Goal: Task Accomplishment & Management: Use online tool/utility

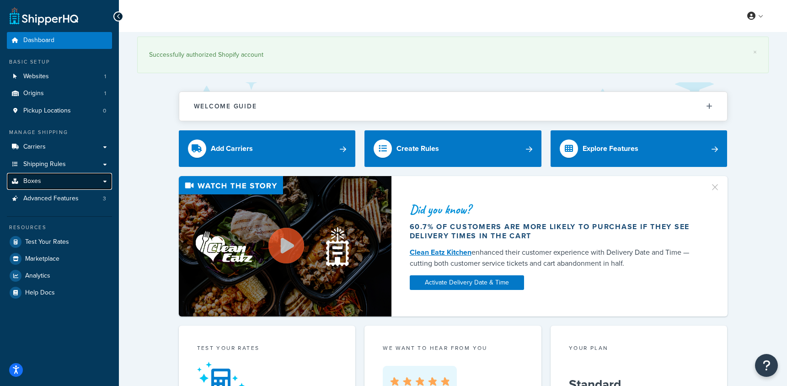
click at [76, 183] on link "Boxes" at bounding box center [59, 181] width 105 height 17
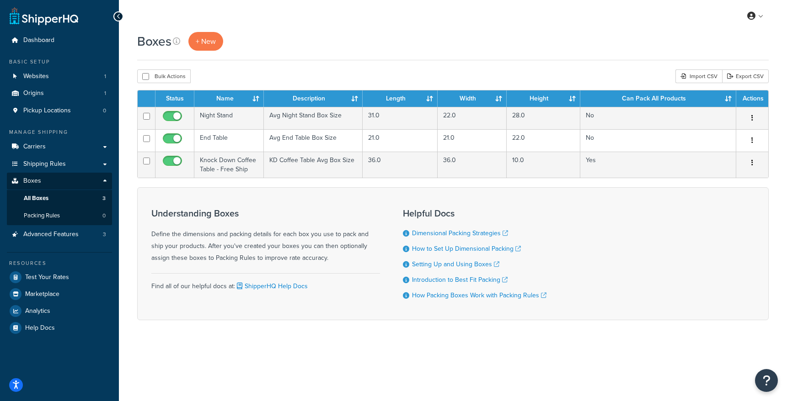
drag, startPoint x: 153, startPoint y: 209, endPoint x: 362, endPoint y: 260, distance: 214.5
click at [363, 260] on div "Understanding Boxes Define the dimensions and packing details for each box you …" at bounding box center [265, 236] width 229 height 56
copy div "Understanding Boxes Define the dimensions and packing details for each box you …"
click at [80, 218] on link "Packing Rules 0" at bounding box center [59, 216] width 105 height 17
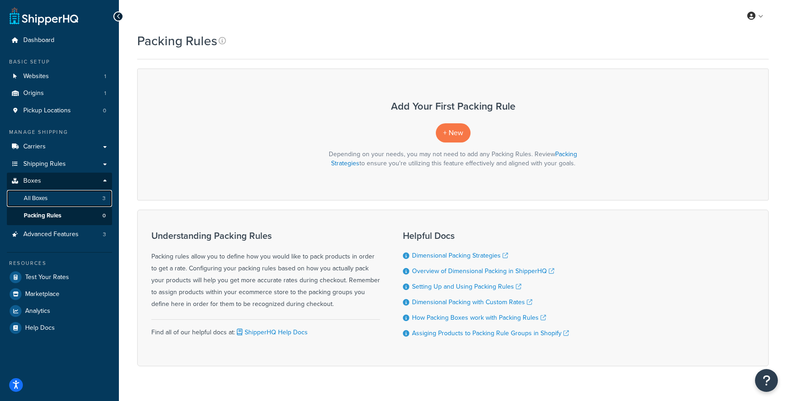
click at [60, 198] on link "All Boxes 3" at bounding box center [59, 198] width 105 height 17
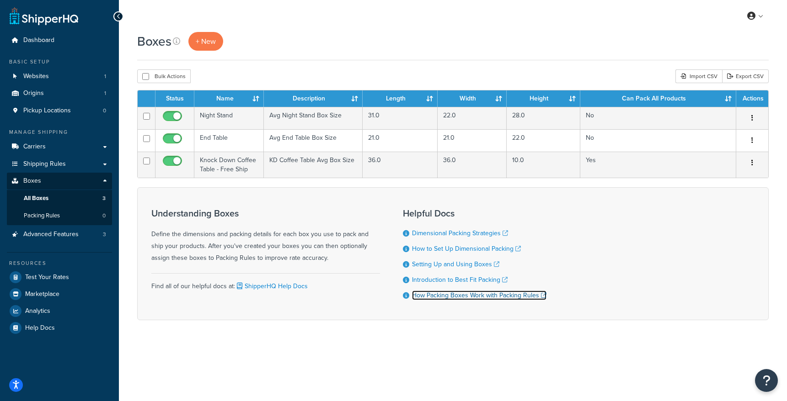
click at [447, 298] on link "How Packing Boxes Work with Packing Rules" at bounding box center [479, 296] width 134 height 10
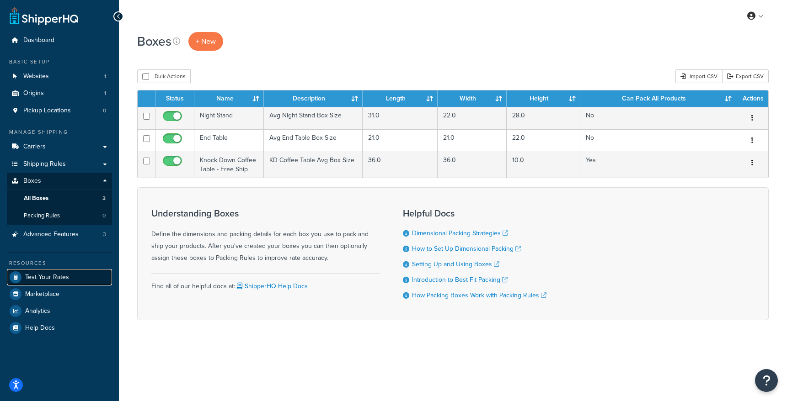
click at [55, 282] on link "Test Your Rates" at bounding box center [59, 277] width 105 height 16
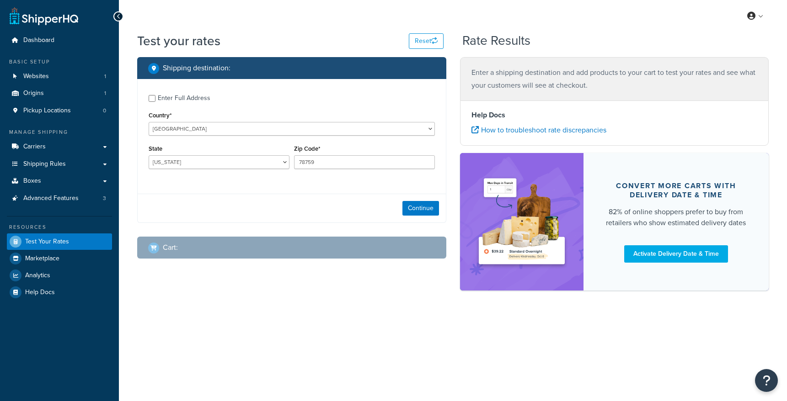
select select "[GEOGRAPHIC_DATA]"
click at [159, 100] on div "Enter Full Address" at bounding box center [184, 98] width 53 height 13
click at [155, 100] on input "Enter Full Address" at bounding box center [152, 98] width 7 height 7
checkbox input "true"
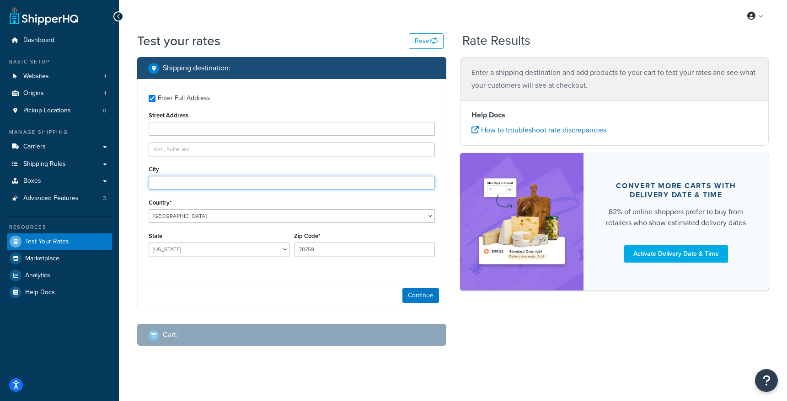
click at [176, 182] on input "City" at bounding box center [292, 183] width 286 height 14
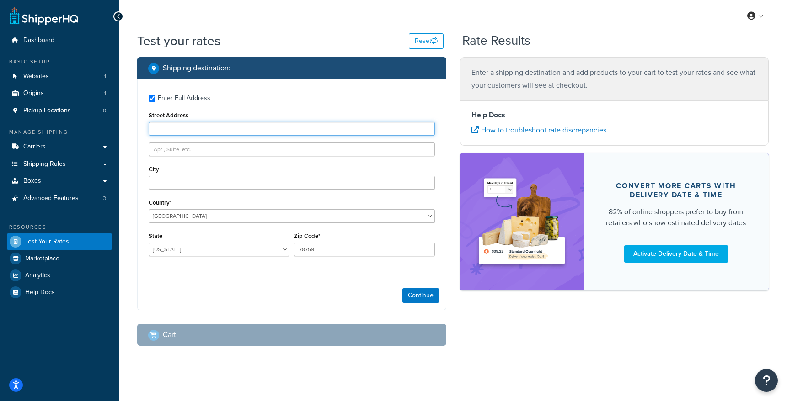
click at [174, 126] on input "Street Address" at bounding box center [292, 129] width 286 height 14
type input "[STREET_ADDRESS]"
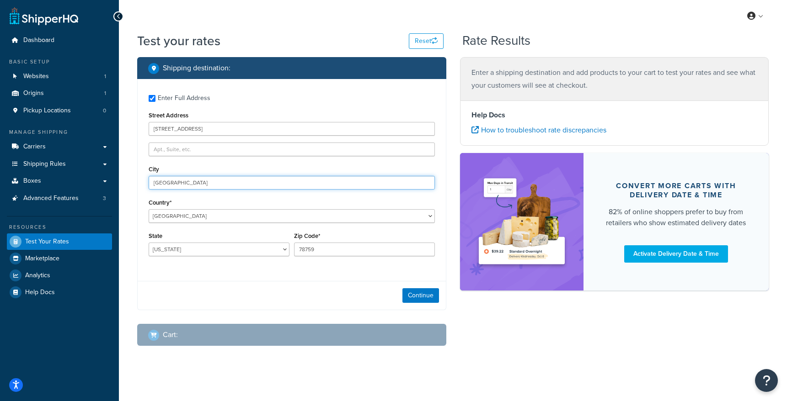
type input "[GEOGRAPHIC_DATA]"
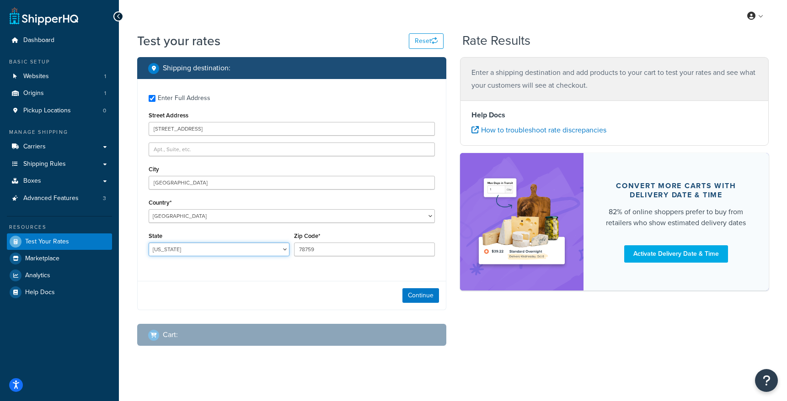
click at [190, 253] on select "[US_STATE] [US_STATE] [US_STATE] [US_STATE] [US_STATE] Armed Forces Americas Ar…" at bounding box center [219, 250] width 141 height 14
select select "CA"
click at [149, 243] on select "[US_STATE] [US_STATE] [US_STATE] [US_STATE] [US_STATE] Armed Forces Americas Ar…" at bounding box center [219, 250] width 141 height 14
drag, startPoint x: 334, startPoint y: 250, endPoint x: 236, endPoint y: 244, distance: 98.5
click at [236, 244] on div "State [US_STATE] [US_STATE] [US_STATE] [US_STATE] [US_STATE] Armed Forces Ameri…" at bounding box center [291, 246] width 291 height 33
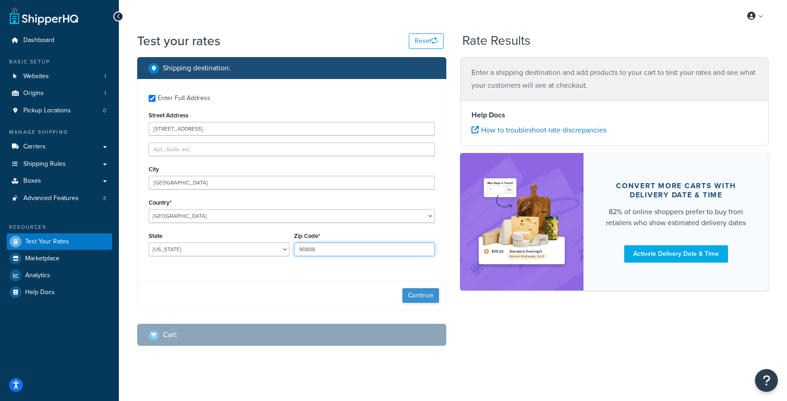
type input "90808"
click at [416, 298] on button "Continue" at bounding box center [420, 296] width 37 height 15
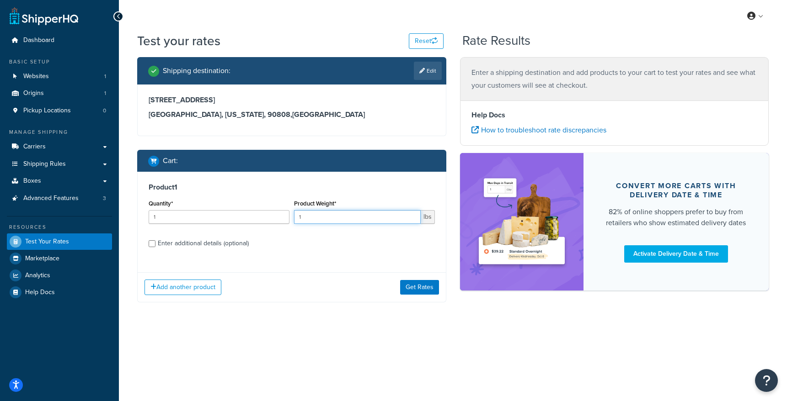
drag, startPoint x: 299, startPoint y: 217, endPoint x: 264, endPoint y: 214, distance: 34.4
click at [264, 214] on div "Quantity* 1 Product Weight* 1 lbs" at bounding box center [291, 214] width 291 height 33
type input "40"
click at [227, 245] on div "Enter additional details (optional)" at bounding box center [203, 243] width 91 height 13
click at [155, 245] on input "Enter additional details (optional)" at bounding box center [152, 244] width 7 height 7
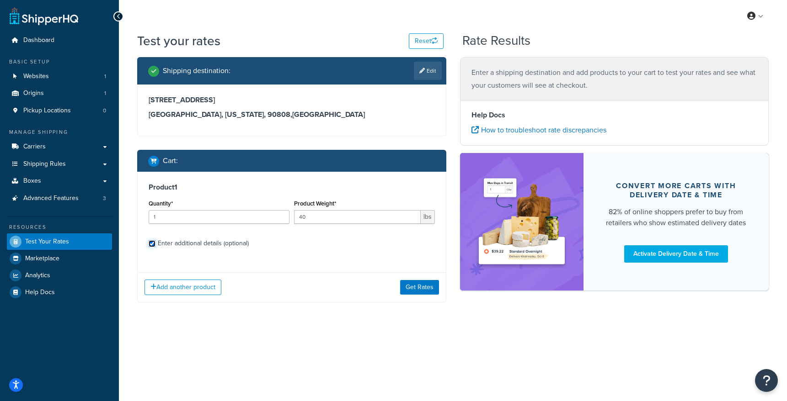
checkbox input "true"
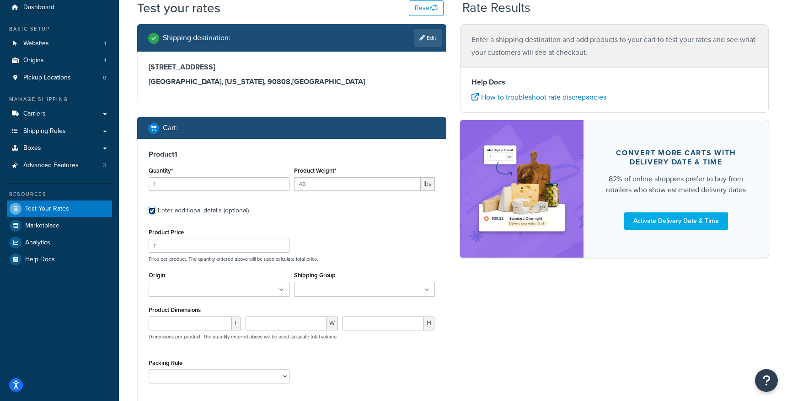
scroll to position [35, 0]
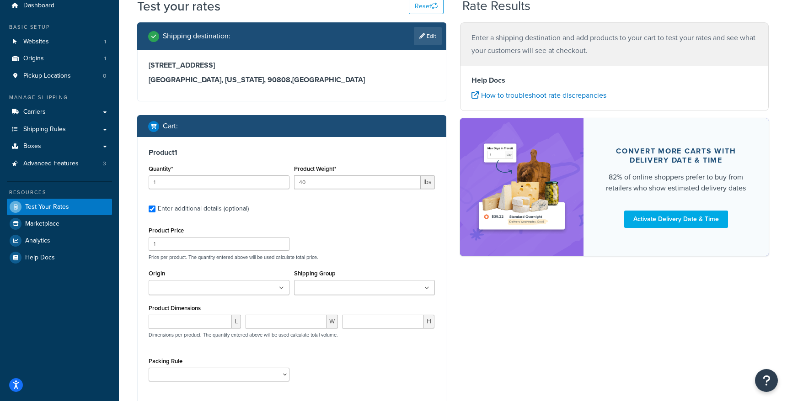
click at [322, 284] on input "Shipping Group" at bounding box center [337, 288] width 81 height 10
type input "c"
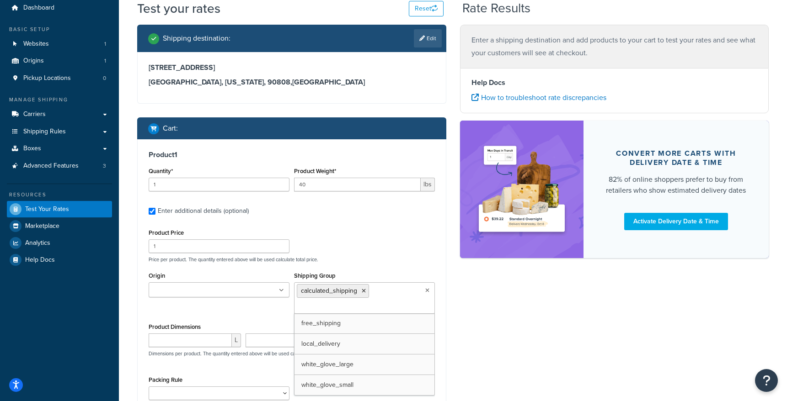
click at [556, 324] on div "Shipping destination : Edit [STREET_ADDRESS][US_STATE] Cart : Product 1 Quantit…" at bounding box center [452, 247] width 645 height 445
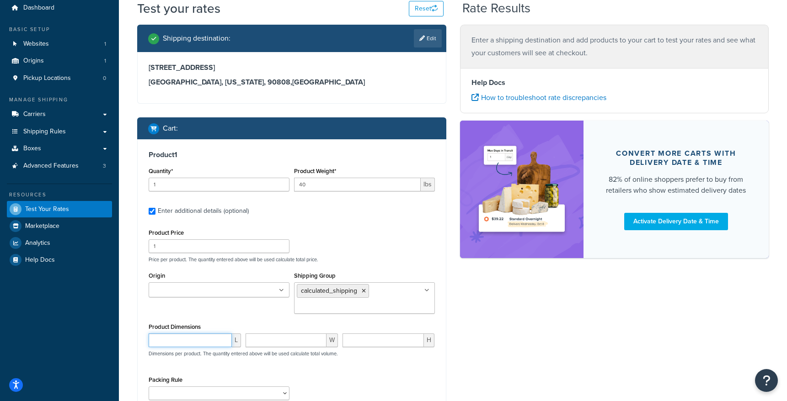
click at [198, 341] on input "number" at bounding box center [190, 341] width 83 height 14
paste input "61"
type input "61"
click at [302, 341] on input "number" at bounding box center [286, 341] width 81 height 14
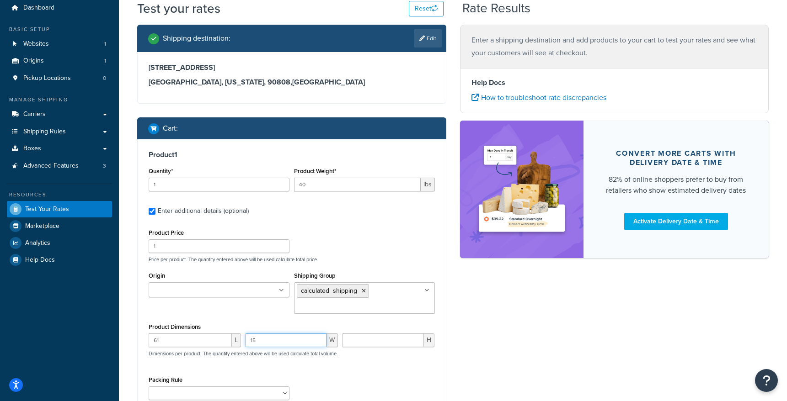
type input "15"
click at [369, 343] on input "number" at bounding box center [383, 341] width 82 height 14
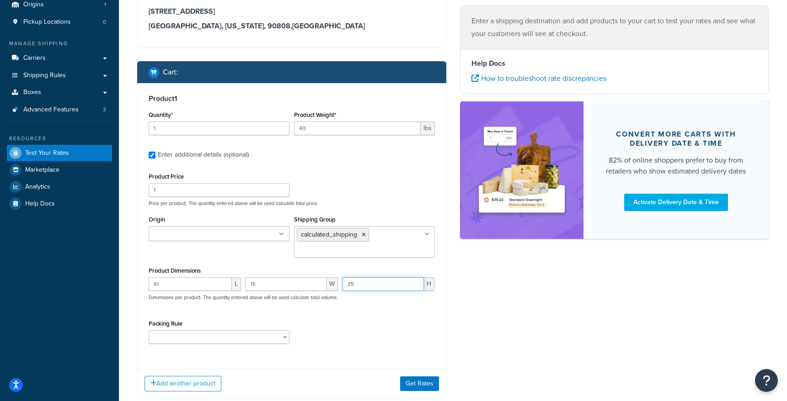
scroll to position [116, 0]
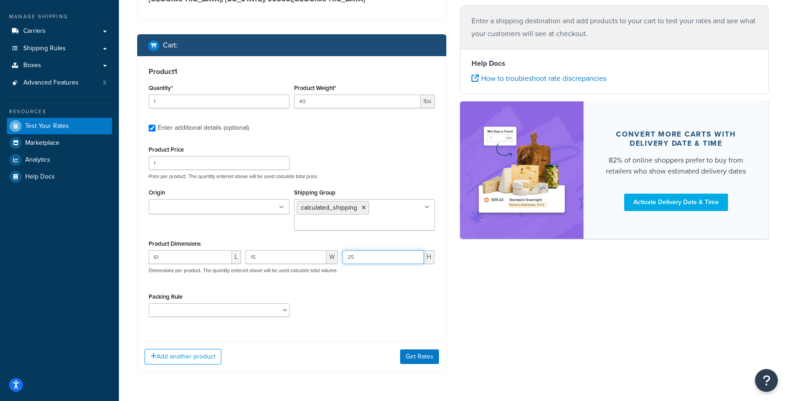
type input "25"
click at [261, 313] on select "Packing Rule" at bounding box center [219, 311] width 141 height 14
click at [149, 305] on select "Packing Rule" at bounding box center [219, 311] width 141 height 14
click at [255, 315] on select "Packing Rule" at bounding box center [219, 311] width 141 height 14
click at [423, 357] on button "Get Rates" at bounding box center [419, 357] width 39 height 15
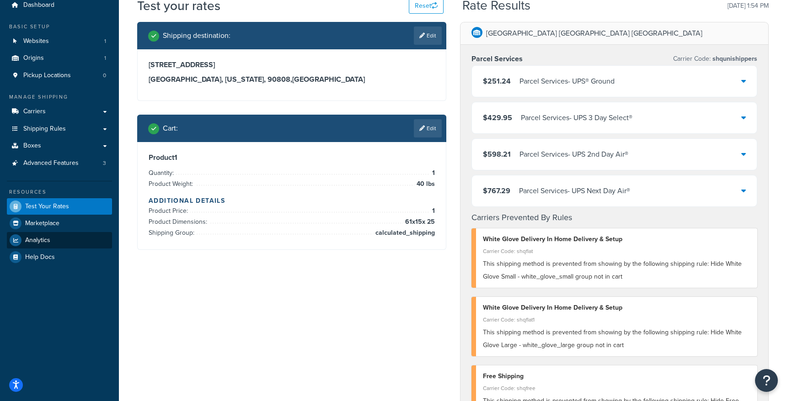
scroll to position [25, 0]
